Goal: Task Accomplishment & Management: Use online tool/utility

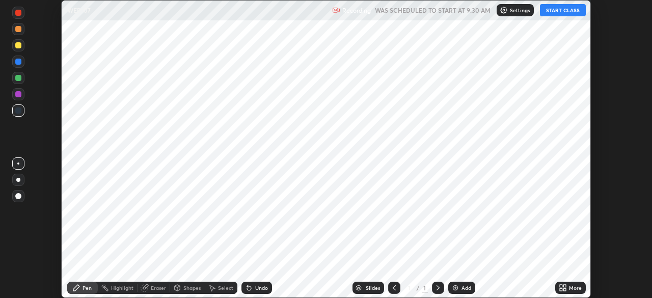
scroll to position [298, 651]
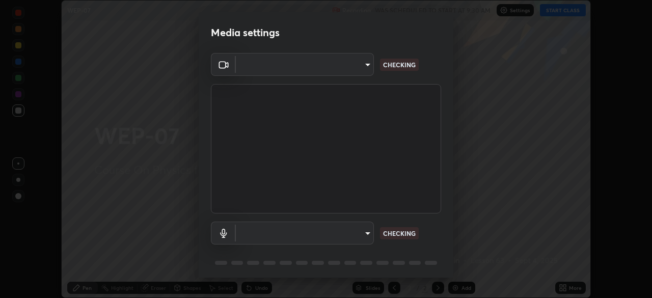
type input "49997c5035a380d1e4bfd67072f4403f37fcfd6159da511fce73e868ba03c42c"
click at [367, 233] on body "Erase all WEP-07 Recording WAS SCHEDULED TO START AT 9:30 AM Settings START CLA…" at bounding box center [326, 149] width 652 height 298
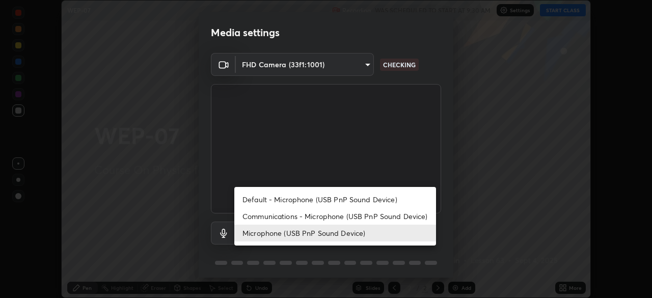
click at [370, 214] on li "Communications - Microphone (USB PnP Sound Device)" at bounding box center [335, 216] width 202 height 17
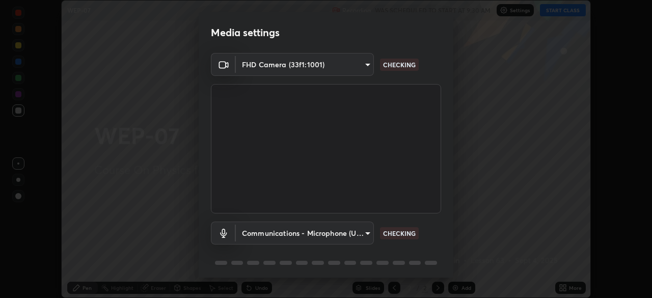
click at [357, 231] on body "Erase all WEP-07 Recording WAS SCHEDULED TO START AT 9:30 AM Settings START CLA…" at bounding box center [326, 149] width 652 height 298
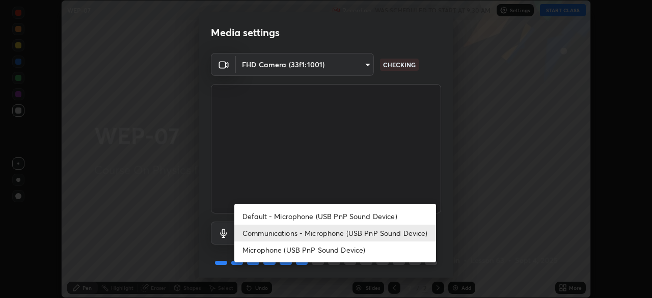
click at [357, 249] on li "Microphone (USB PnP Sound Device)" at bounding box center [335, 249] width 202 height 17
type input "b93cbfc37ea663615e2a2758e13d6489b429ad874a2ce90456402bbb4f5a5e7c"
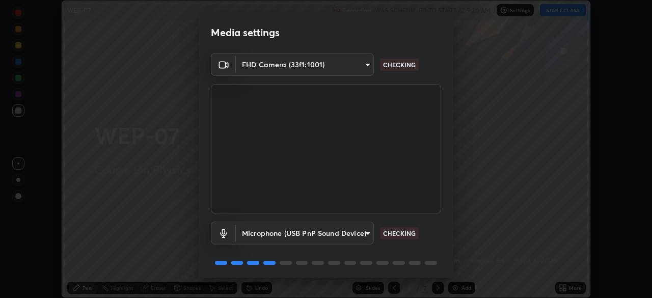
scroll to position [36, 0]
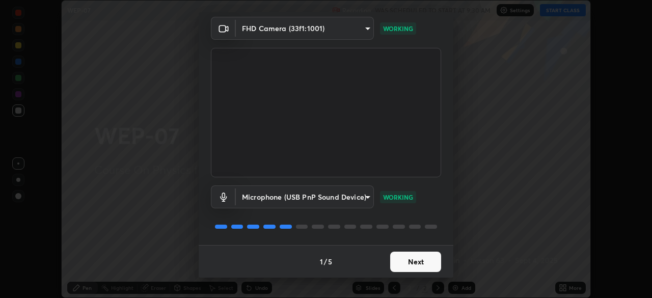
click at [416, 266] on button "Next" at bounding box center [415, 262] width 51 height 20
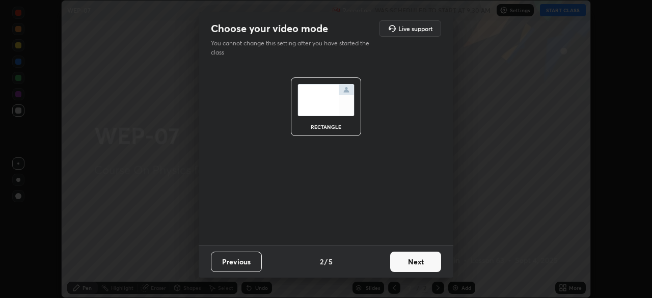
scroll to position [0, 0]
click at [414, 262] on button "Next" at bounding box center [415, 262] width 51 height 20
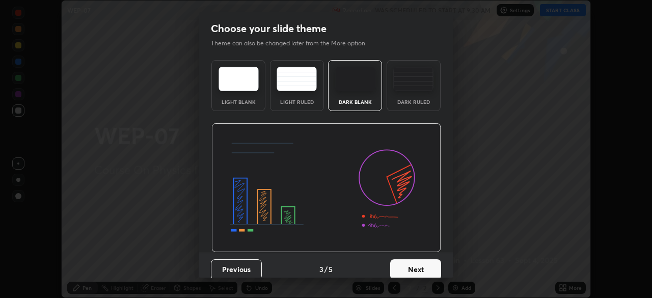
click at [419, 265] on button "Next" at bounding box center [415, 269] width 51 height 20
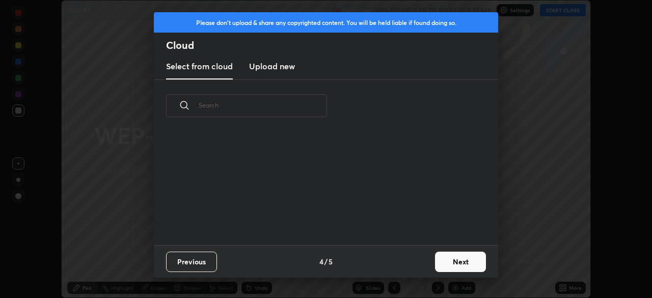
click at [442, 266] on button "Next" at bounding box center [460, 262] width 51 height 20
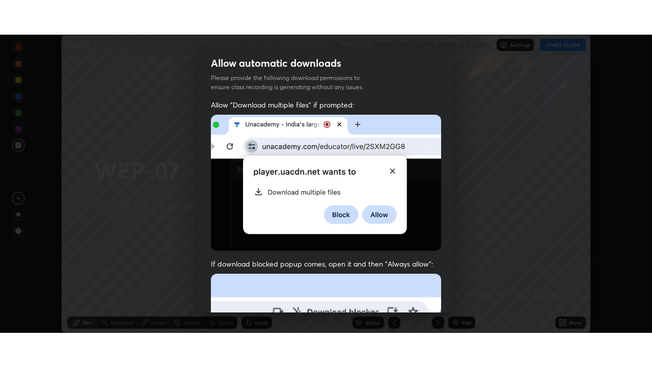
scroll to position [244, 0]
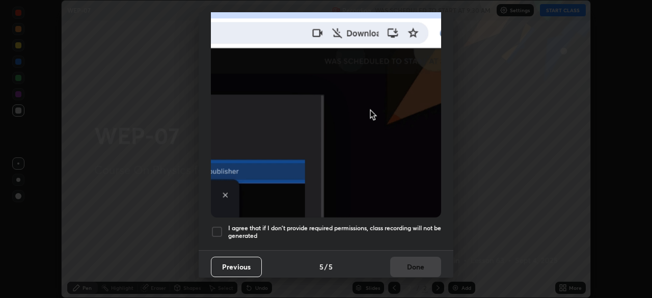
click at [374, 230] on h5 "I agree that if I don't provide required permissions, class recording will not …" at bounding box center [334, 232] width 213 height 16
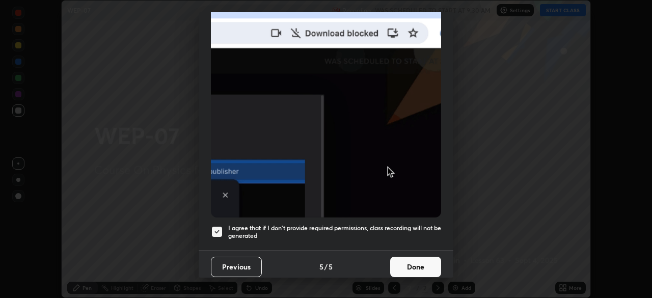
click at [402, 260] on button "Done" at bounding box center [415, 267] width 51 height 20
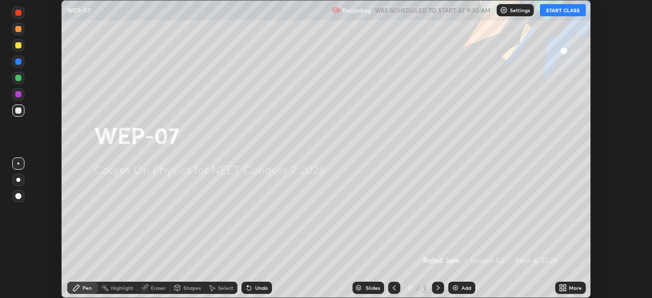
click at [560, 285] on icon at bounding box center [561, 286] width 3 height 3
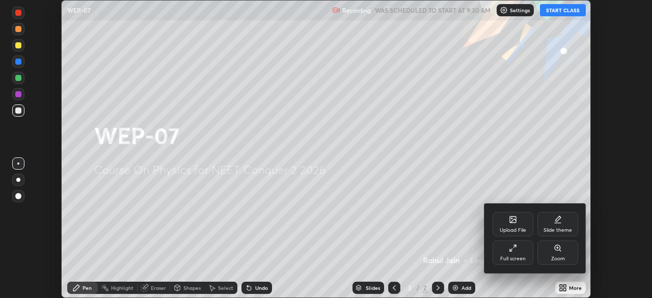
click at [514, 246] on icon at bounding box center [514, 246] width 3 height 3
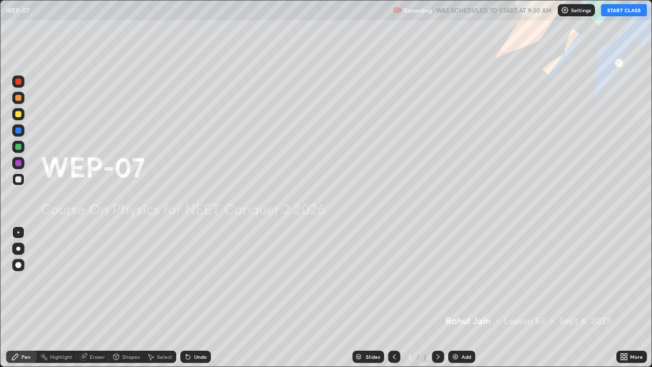
scroll to position [367, 652]
click at [611, 12] on button "START CLASS" at bounding box center [624, 10] width 46 height 12
click at [459, 297] on div "Add" at bounding box center [461, 356] width 27 height 12
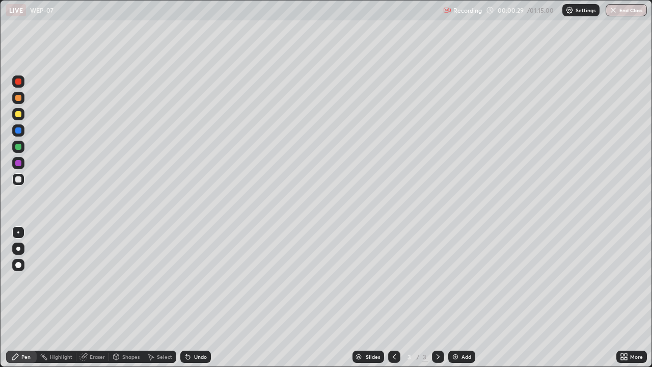
click at [18, 164] on div at bounding box center [18, 163] width 6 height 6
click at [16, 248] on div at bounding box center [18, 248] width 4 height 4
click at [22, 164] on div at bounding box center [18, 163] width 12 height 12
click at [17, 181] on div at bounding box center [18, 179] width 6 height 6
click at [20, 180] on div at bounding box center [18, 179] width 6 height 6
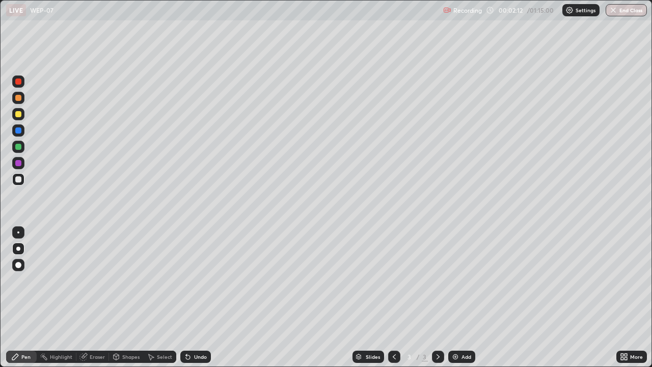
click at [16, 146] on div at bounding box center [18, 147] width 6 height 6
click at [17, 117] on div at bounding box center [18, 114] width 6 height 6
click at [453, 297] on img at bounding box center [455, 356] width 8 height 8
click at [20, 180] on div at bounding box center [18, 179] width 6 height 6
click at [393, 297] on icon at bounding box center [394, 356] width 8 height 8
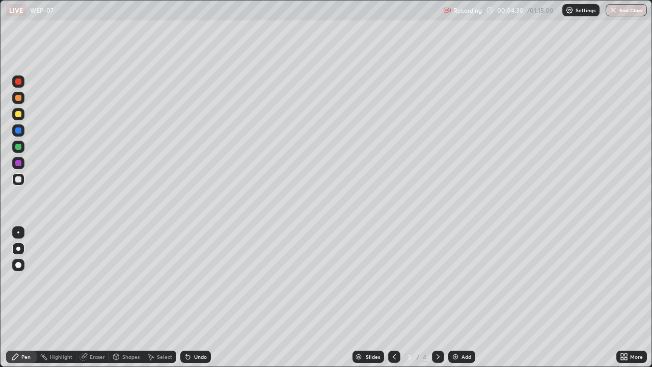
click at [437, 297] on icon at bounding box center [438, 356] width 8 height 8
click at [87, 297] on icon at bounding box center [83, 356] width 8 height 8
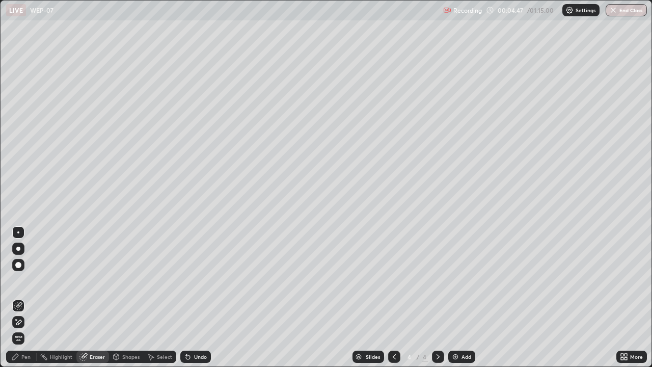
click at [21, 297] on icon at bounding box center [19, 321] width 6 height 5
click at [23, 297] on div "Pen" at bounding box center [25, 356] width 9 height 5
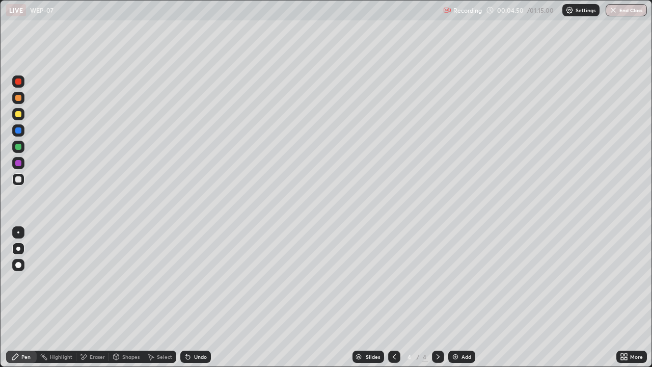
click at [18, 163] on div at bounding box center [18, 163] width 6 height 6
click at [393, 297] on icon at bounding box center [394, 356] width 3 height 5
click at [437, 297] on icon at bounding box center [438, 356] width 8 height 8
click at [393, 297] on icon at bounding box center [394, 356] width 3 height 5
click at [437, 297] on icon at bounding box center [438, 356] width 8 height 8
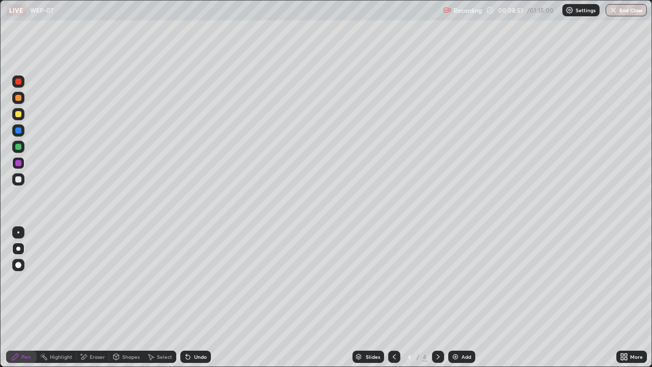
click at [97, 297] on div "Eraser" at bounding box center [97, 356] width 15 height 5
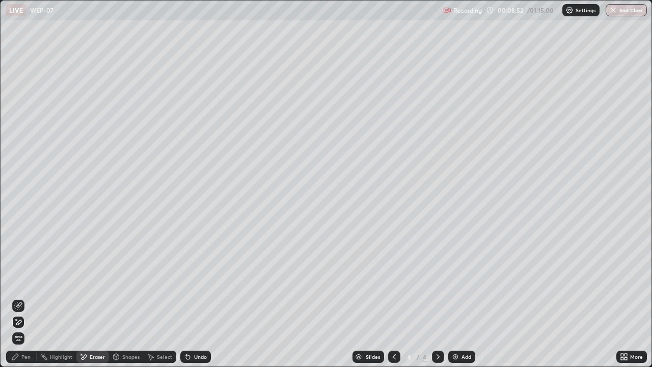
click at [18, 297] on icon at bounding box center [19, 321] width 6 height 5
click at [25, 297] on div "Pen" at bounding box center [25, 356] width 9 height 5
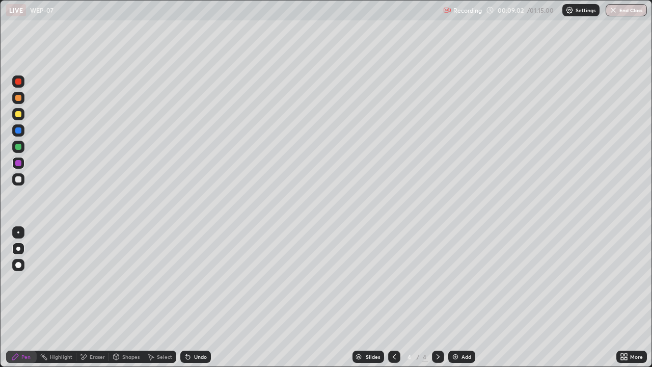
click at [392, 297] on icon at bounding box center [394, 356] width 8 height 8
click at [437, 297] on icon at bounding box center [438, 356] width 8 height 8
click at [458, 297] on img at bounding box center [455, 356] width 8 height 8
click at [17, 131] on div at bounding box center [18, 130] width 6 height 6
click at [22, 168] on div at bounding box center [18, 163] width 12 height 12
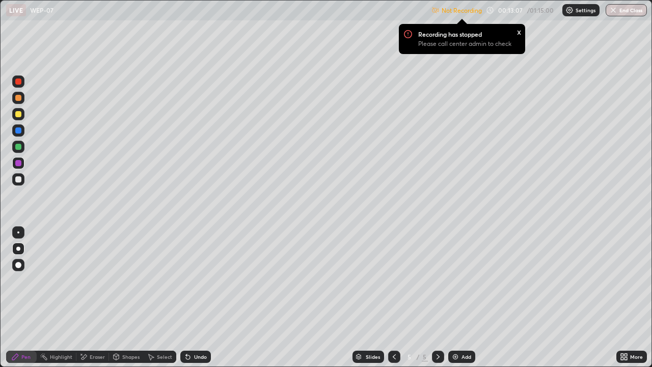
click at [567, 13] on img at bounding box center [569, 10] width 8 height 8
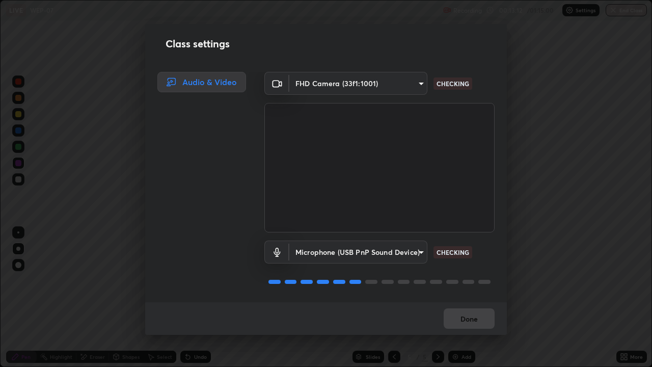
scroll to position [1, 0]
click at [469, 297] on button "Done" at bounding box center [468, 318] width 51 height 20
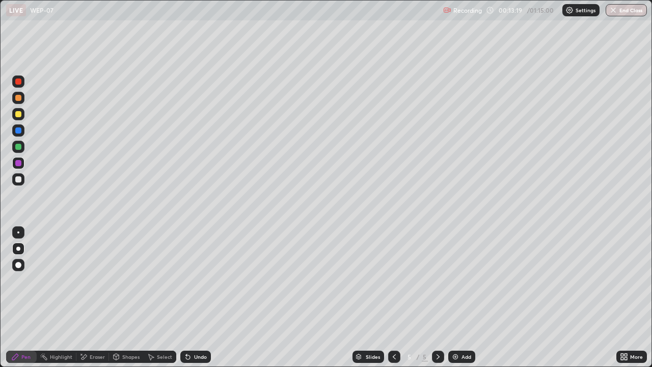
click at [17, 118] on div at bounding box center [18, 114] width 12 height 12
click at [18, 148] on div at bounding box center [18, 147] width 6 height 6
click at [190, 297] on div "Undo" at bounding box center [195, 356] width 31 height 12
click at [19, 166] on div at bounding box center [18, 163] width 12 height 12
click at [203, 297] on div "Undo" at bounding box center [200, 356] width 13 height 5
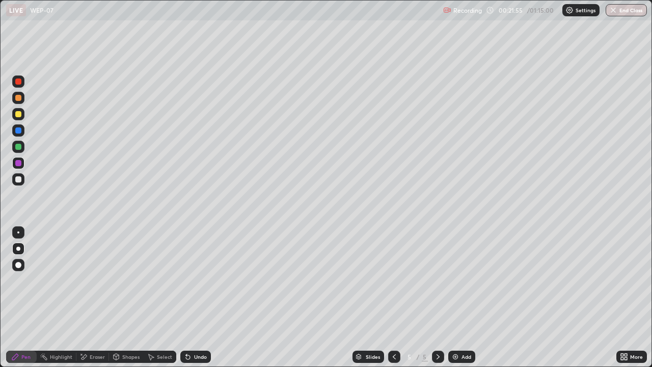
click at [454, 297] on img at bounding box center [455, 356] width 8 height 8
click at [459, 297] on div "Add" at bounding box center [461, 356] width 27 height 12
click at [20, 180] on div at bounding box center [18, 179] width 6 height 6
click at [98, 297] on div "Eraser" at bounding box center [92, 356] width 33 height 12
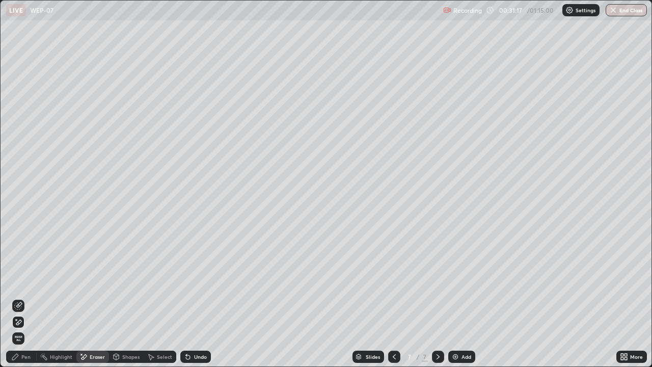
click at [20, 297] on icon at bounding box center [18, 305] width 8 height 8
click at [21, 297] on div "Pen" at bounding box center [25, 356] width 9 height 5
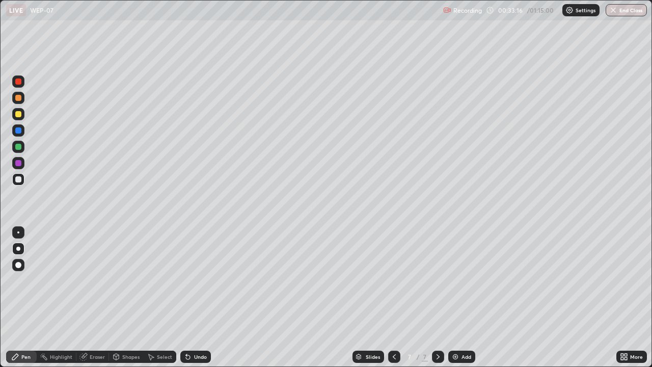
click at [18, 131] on div at bounding box center [18, 130] width 6 height 6
click at [393, 297] on icon at bounding box center [394, 356] width 8 height 8
click at [392, 297] on div at bounding box center [394, 356] width 12 height 12
click at [392, 297] on icon at bounding box center [394, 356] width 8 height 8
click at [393, 297] on icon at bounding box center [394, 356] width 8 height 8
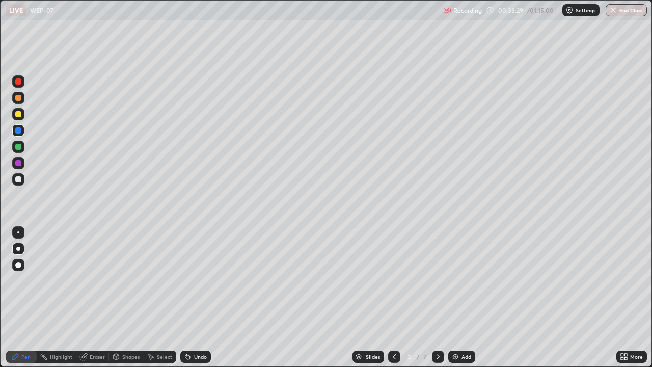
click at [437, 297] on icon at bounding box center [438, 356] width 8 height 8
click at [436, 297] on icon at bounding box center [438, 356] width 8 height 8
click at [461, 297] on div "Add" at bounding box center [466, 356] width 10 height 5
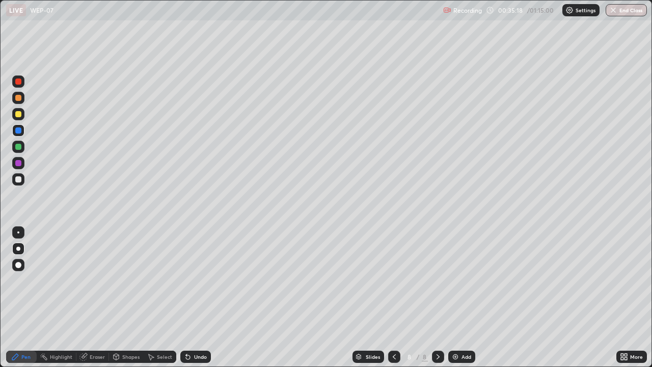
click at [18, 86] on div at bounding box center [18, 81] width 12 height 12
click at [21, 164] on div at bounding box center [18, 163] width 6 height 6
click at [21, 182] on div at bounding box center [18, 179] width 12 height 12
click at [16, 152] on div at bounding box center [18, 147] width 12 height 12
click at [463, 297] on div "Add" at bounding box center [466, 356] width 10 height 5
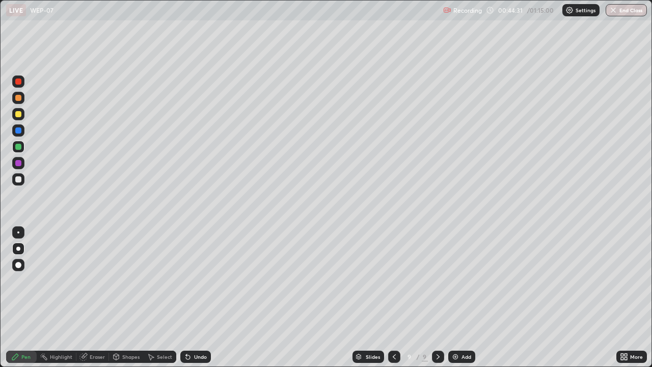
click at [19, 180] on div at bounding box center [18, 179] width 6 height 6
click at [20, 82] on div at bounding box center [18, 81] width 6 height 6
click at [19, 166] on div at bounding box center [18, 163] width 12 height 12
click at [198, 297] on div "Undo" at bounding box center [195, 356] width 31 height 12
click at [194, 297] on div "Undo" at bounding box center [200, 356] width 13 height 5
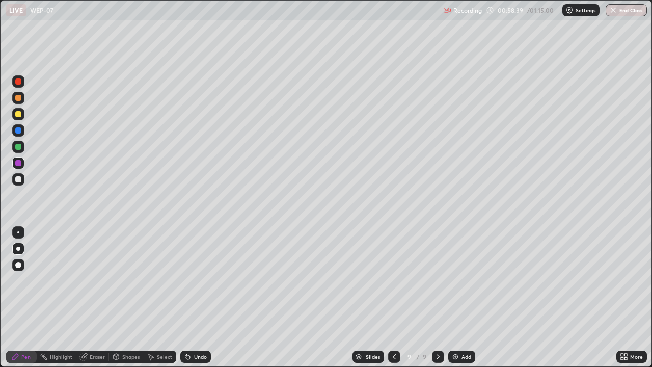
click at [19, 151] on div at bounding box center [18, 147] width 12 height 12
click at [18, 163] on div at bounding box center [18, 163] width 6 height 6
click at [463, 297] on div "Add" at bounding box center [466, 356] width 10 height 5
click at [18, 182] on div at bounding box center [18, 179] width 6 height 6
click at [18, 115] on div at bounding box center [18, 114] width 6 height 6
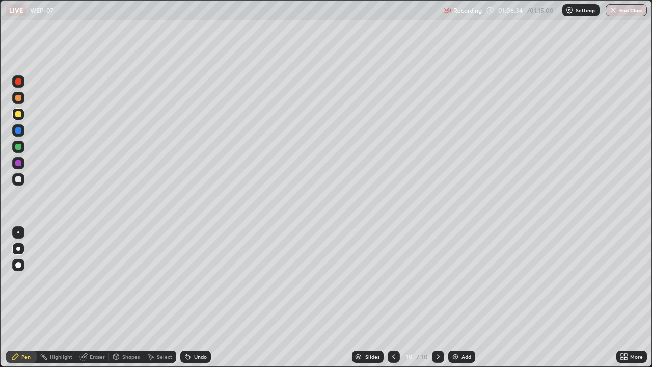
click at [17, 84] on div at bounding box center [18, 81] width 6 height 6
click at [463, 297] on div "Add" at bounding box center [466, 356] width 10 height 5
click at [18, 166] on div at bounding box center [18, 163] width 12 height 12
click at [17, 177] on div at bounding box center [18, 179] width 6 height 6
click at [193, 297] on div "Undo" at bounding box center [195, 356] width 31 height 12
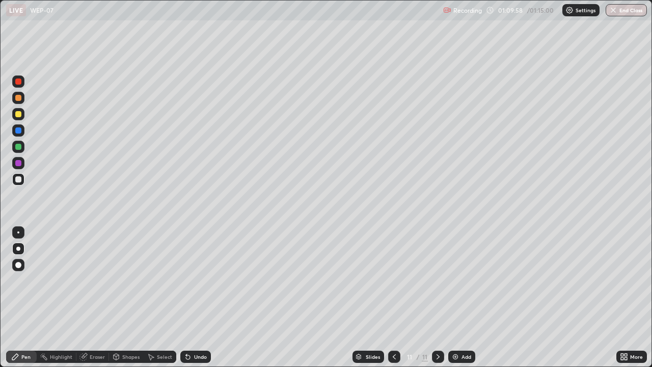
click at [15, 82] on div at bounding box center [18, 81] width 6 height 6
click at [17, 134] on div at bounding box center [18, 130] width 12 height 12
click at [17, 118] on div at bounding box center [18, 114] width 12 height 12
click at [17, 161] on div at bounding box center [18, 163] width 6 height 6
click at [17, 84] on div at bounding box center [18, 81] width 6 height 6
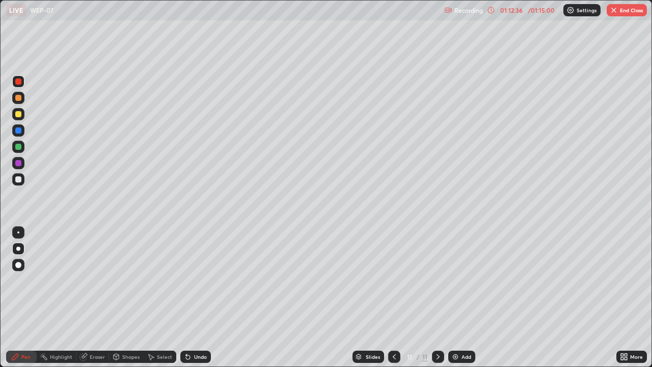
click at [199, 297] on div "Undo" at bounding box center [195, 356] width 31 height 12
click at [622, 8] on button "End Class" at bounding box center [626, 10] width 40 height 12
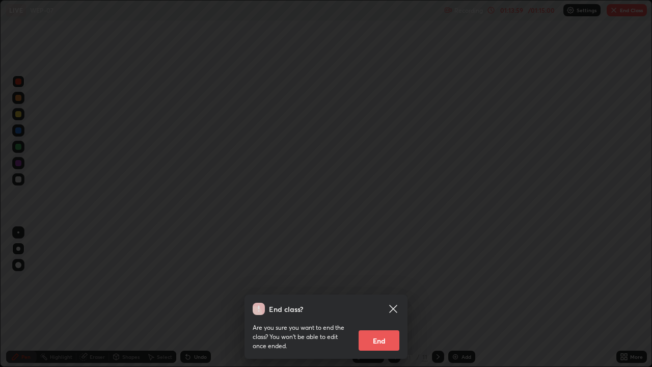
click at [377, 297] on button "End" at bounding box center [378, 340] width 41 height 20
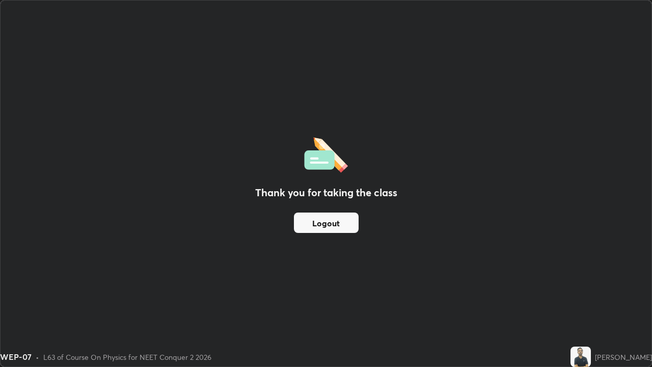
click at [321, 225] on button "Logout" at bounding box center [326, 222] width 65 height 20
